Goal: Complete application form

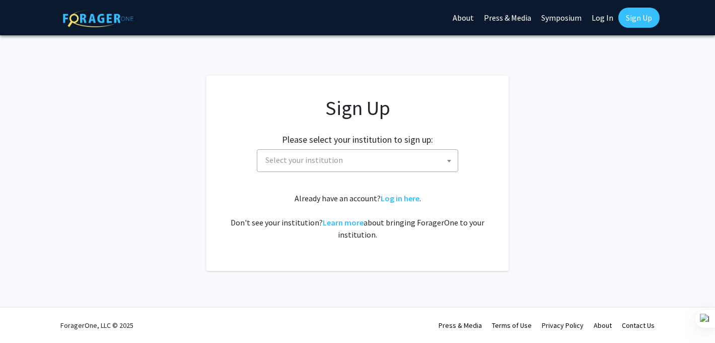
click at [417, 155] on span "Select your institution" at bounding box center [359, 160] width 196 height 21
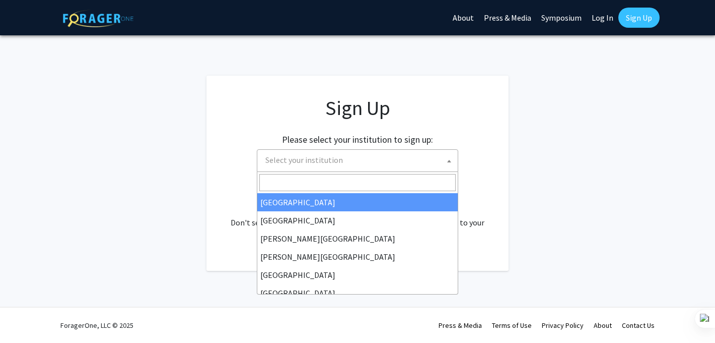
type input "o"
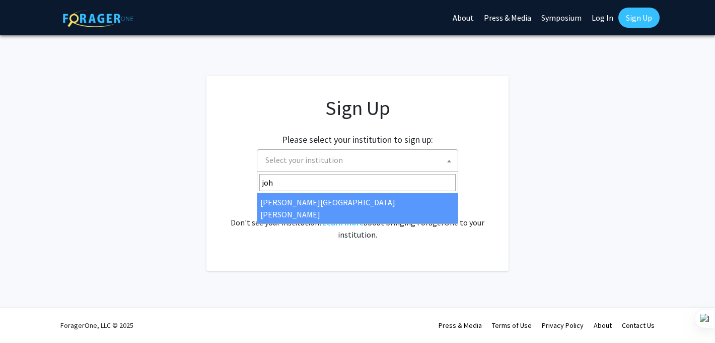
type input "joh"
select select "1"
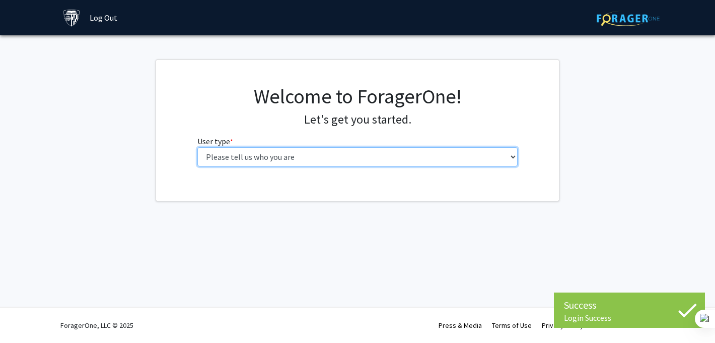
click at [396, 161] on select "Please tell us who you are Undergraduate Student Master's Student Doctoral Cand…" at bounding box center [357, 156] width 321 height 19
select select "2: masters"
click at [197, 147] on select "Please tell us who you are Undergraduate Student Master's Student Doctoral Cand…" at bounding box center [357, 156] width 321 height 19
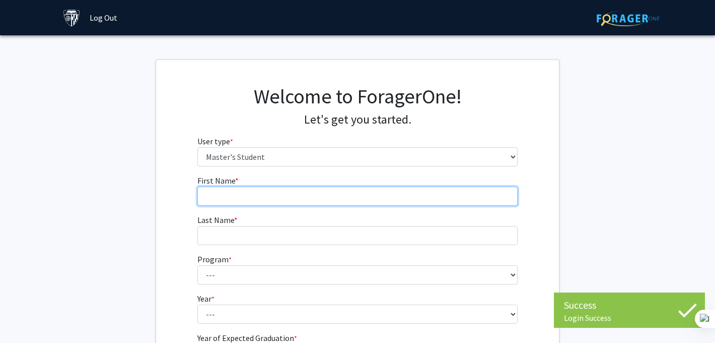
click at [403, 201] on input "First Name * required" at bounding box center [357, 195] width 321 height 19
type input "[PERSON_NAME]"
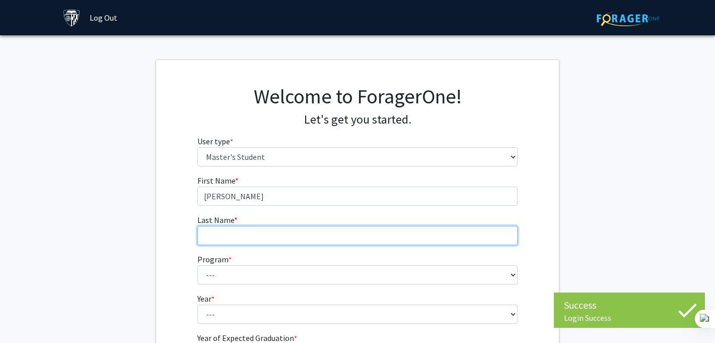
type input "Wise"
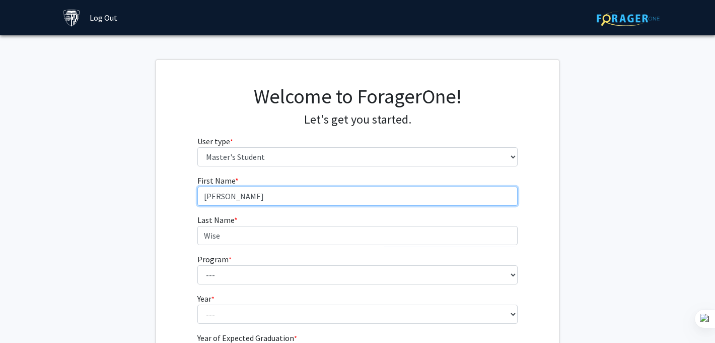
scroll to position [73, 0]
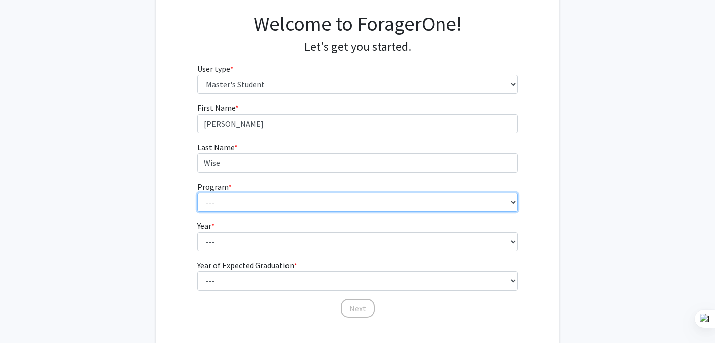
click at [284, 205] on select "--- Anatomy Education Applied and Computational Mathematics Applied Biomedical …" at bounding box center [357, 201] width 321 height 19
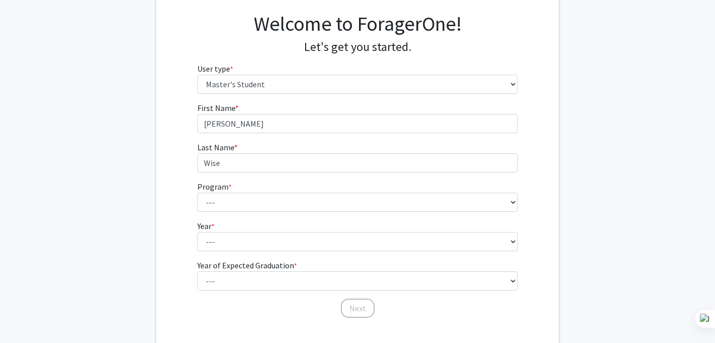
click at [260, 251] on form "First Name * required [PERSON_NAME] Last Name * required [PERSON_NAME] Program …" at bounding box center [357, 205] width 321 height 207
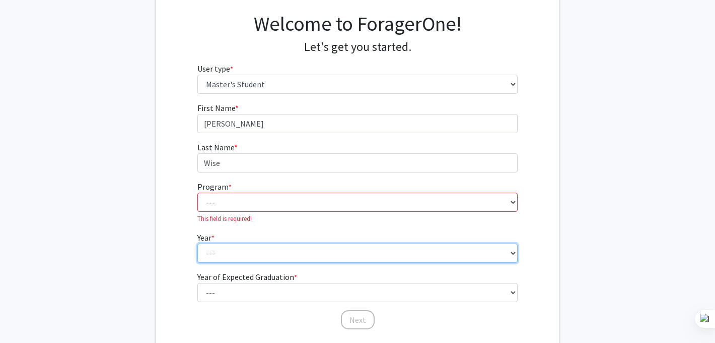
click at [260, 251] on select "--- First Year Second Year" at bounding box center [357, 252] width 321 height 19
select select "1: first_year"
click at [197, 243] on select "--- First Year Second Year" at bounding box center [357, 252] width 321 height 19
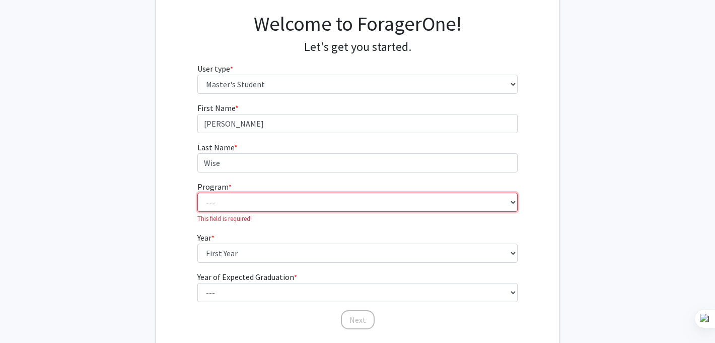
click at [263, 208] on select "--- Anatomy Education Applied and Computational Mathematics Applied Biomedical …" at bounding box center [357, 201] width 321 height 19
click at [290, 199] on select "--- Anatomy Education Applied and Computational Mathematics Applied Biomedical …" at bounding box center [357, 201] width 321 height 19
select select "106: 101"
click at [197, 192] on select "--- Anatomy Education Applied and Computational Mathematics Applied Biomedical …" at bounding box center [357, 201] width 321 height 19
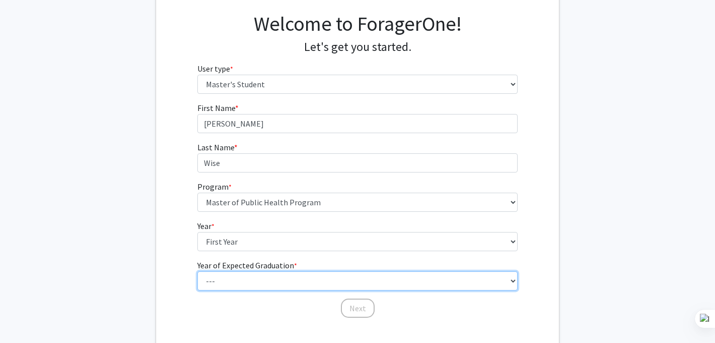
click at [273, 289] on select "--- 2025 2026 2027 2028 2029 2030 2031 2032 2033 2034" at bounding box center [357, 280] width 321 height 19
select select "3: 2027"
click at [197, 271] on select "--- 2025 2026 2027 2028 2029 2030 2031 2032 2033 2034" at bounding box center [357, 280] width 321 height 19
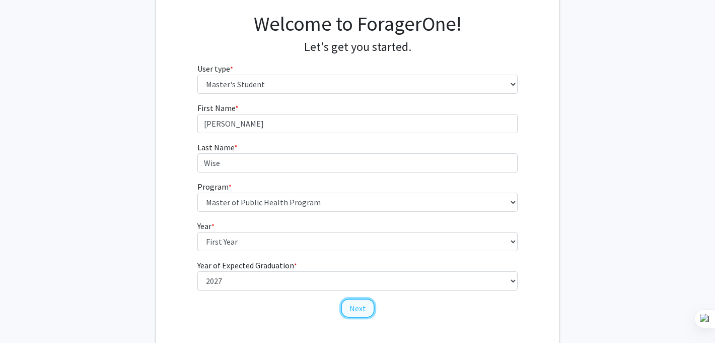
click at [357, 312] on button "Next" at bounding box center [358, 307] width 34 height 19
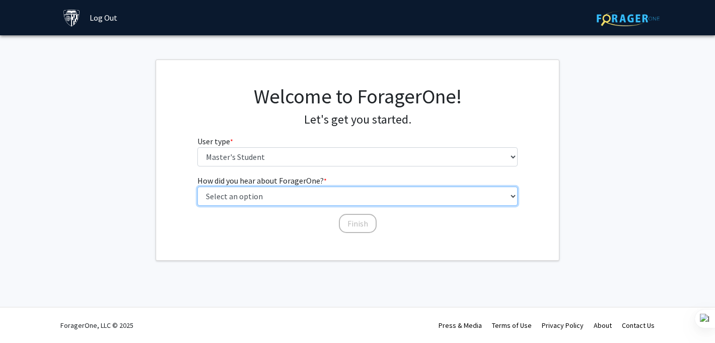
click at [348, 193] on select "Select an option Peer/student recommendation Faculty/staff recommendation Unive…" at bounding box center [357, 195] width 321 height 19
select select "5: other"
click at [197, 186] on select "Select an option Peer/student recommendation Faculty/staff recommendation Unive…" at bounding box center [357, 195] width 321 height 19
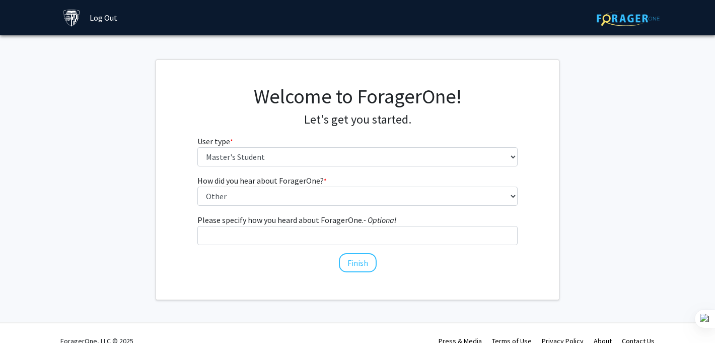
click at [347, 250] on div "How did you hear about ForagerOne? * required Select an option Peer/student rec…" at bounding box center [357, 218] width 321 height 89
click at [348, 268] on button "Finish" at bounding box center [358, 262] width 38 height 19
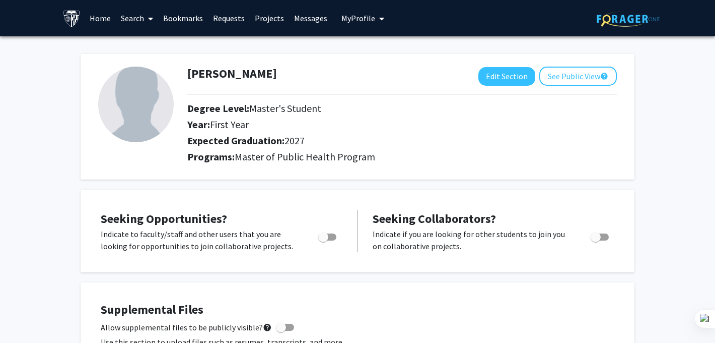
click at [264, 14] on link "Projects" at bounding box center [269, 18] width 39 height 35
